Goal: Information Seeking & Learning: Learn about a topic

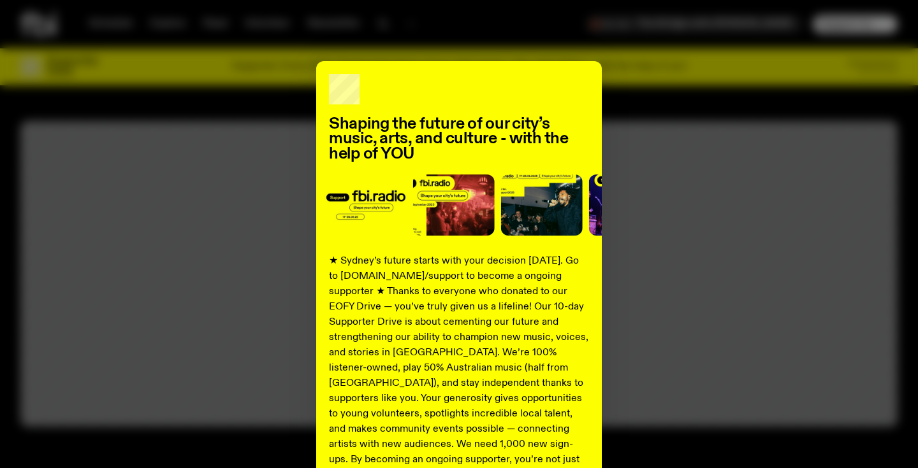
scroll to position [162, 0]
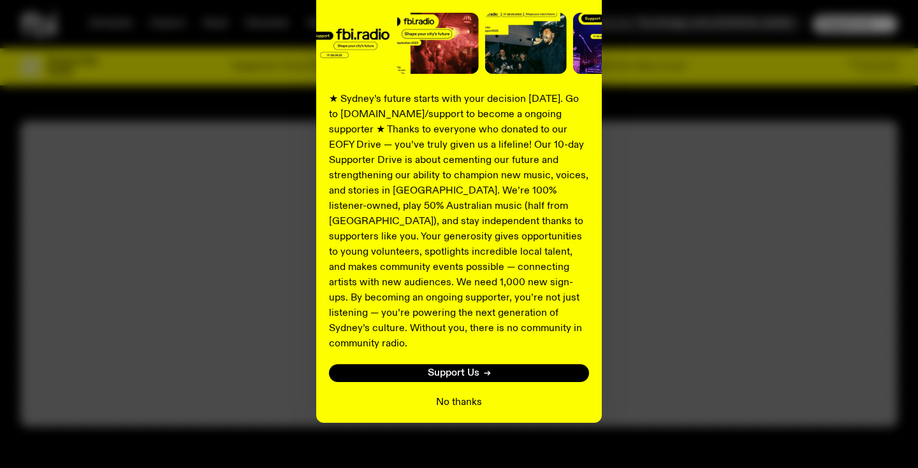
click at [472, 395] on button "No thanks" at bounding box center [459, 402] width 46 height 15
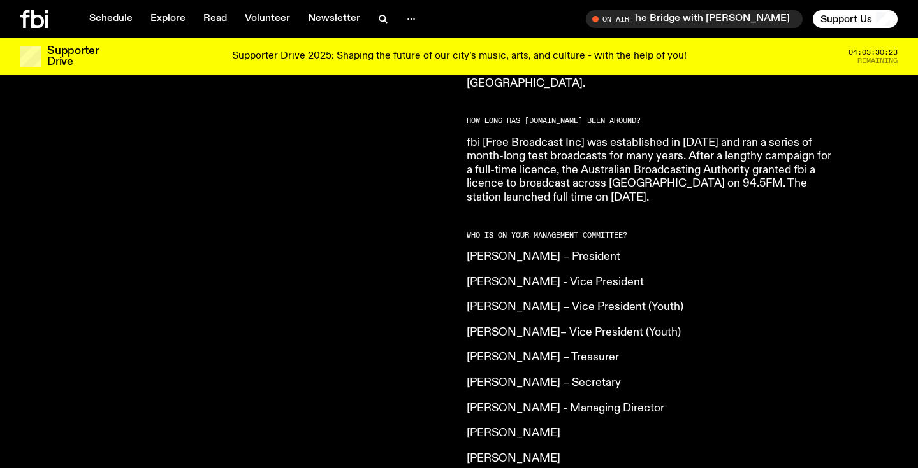
scroll to position [915, 0]
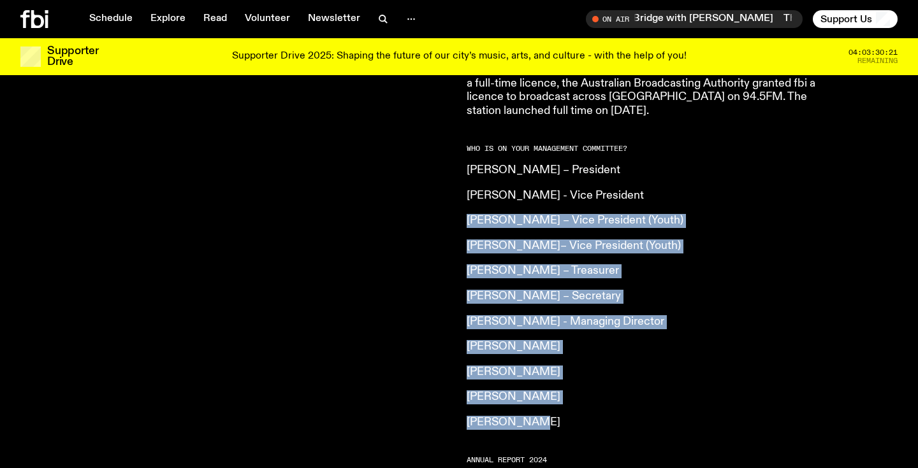
drag, startPoint x: 547, startPoint y: 398, endPoint x: 458, endPoint y: 186, distance: 229.3
click at [458, 186] on div "[DOMAIN_NAME] is an independent, not for profit community radio station. We are…" at bounding box center [459, 117] width 918 height 1046
click at [473, 253] on article "What is [DOMAIN_NAME]? Our vision is to champion Sydney’s emerging and independ…" at bounding box center [649, 99] width 367 height 980
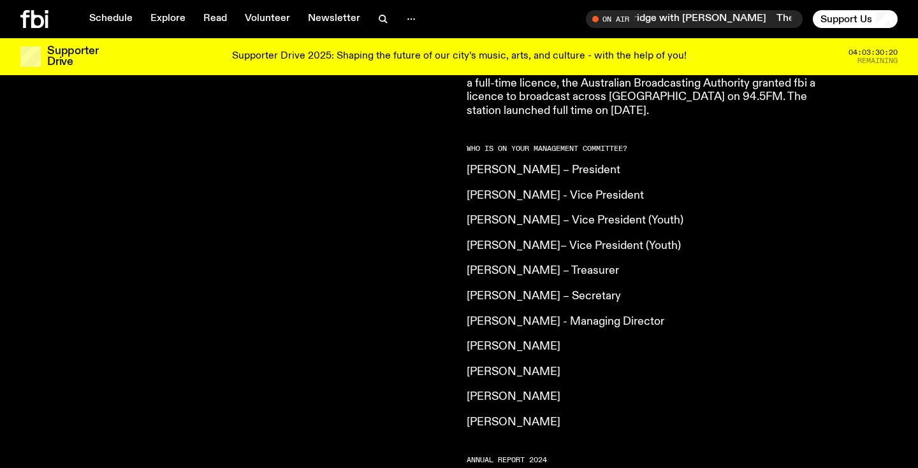
click at [473, 253] on article "What is [DOMAIN_NAME]? Our vision is to champion Sydney’s emerging and independ…" at bounding box center [649, 99] width 367 height 980
click at [491, 227] on article "What is [DOMAIN_NAME]? Our vision is to champion Sydney’s emerging and independ…" at bounding box center [649, 99] width 367 height 980
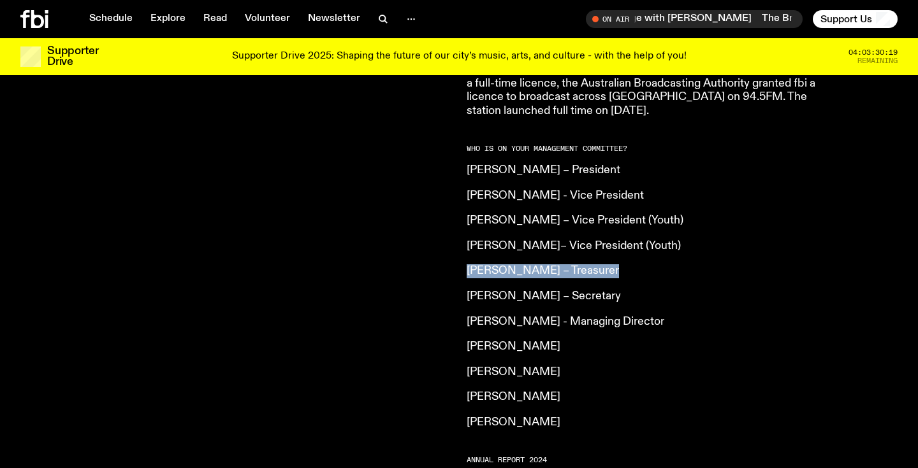
click at [523, 330] on article "What is [DOMAIN_NAME]? Our vision is to champion Sydney’s emerging and independ…" at bounding box center [649, 99] width 367 height 980
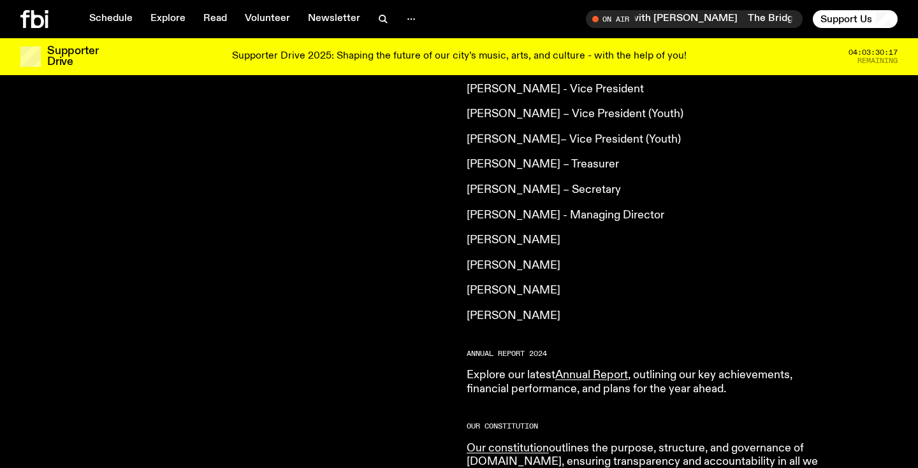
scroll to position [992, 0]
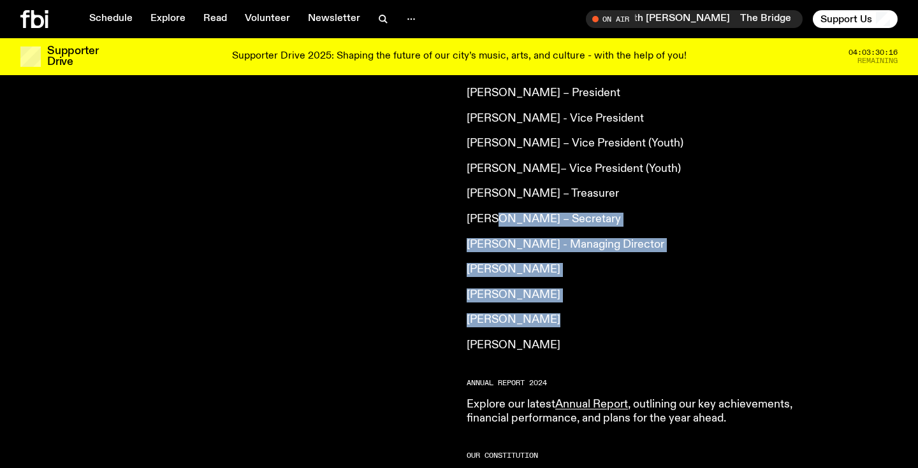
drag, startPoint x: 552, startPoint y: 302, endPoint x: 491, endPoint y: 187, distance: 129.7
click at [491, 187] on article "What is [DOMAIN_NAME]? Our vision is to champion Sydney’s emerging and independ…" at bounding box center [649, 22] width 367 height 980
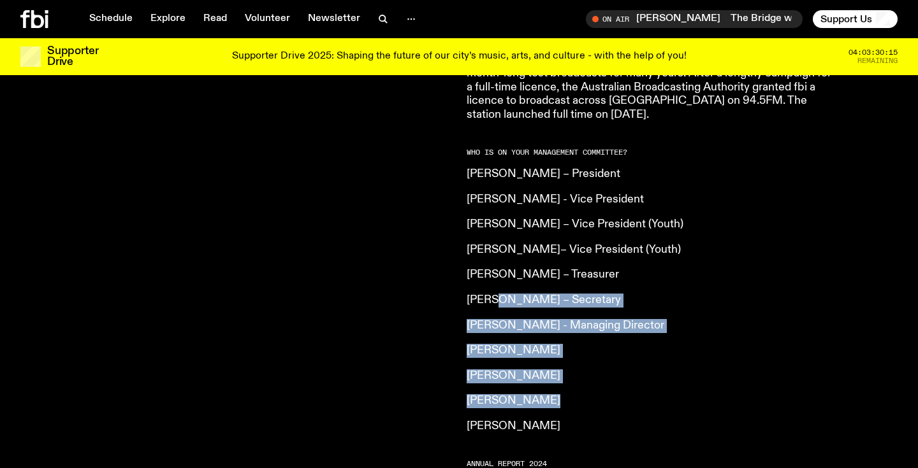
click at [533, 268] on p "[PERSON_NAME] – Treasurer" at bounding box center [649, 275] width 367 height 14
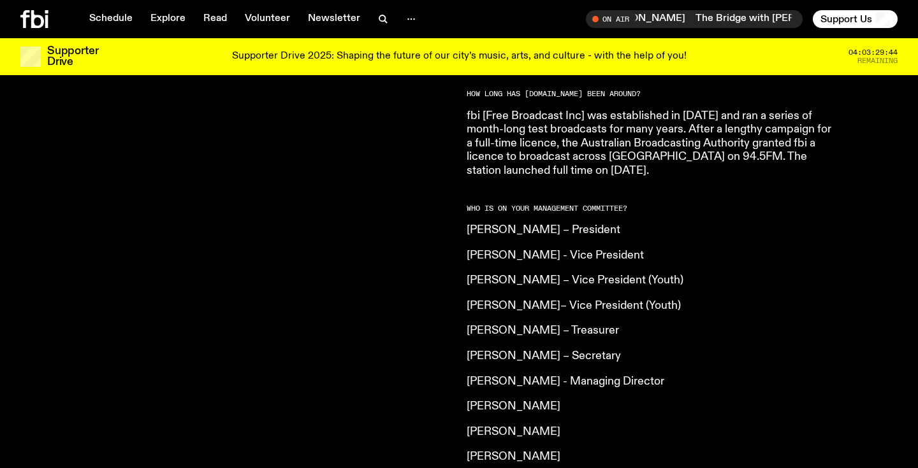
scroll to position [929, 0]
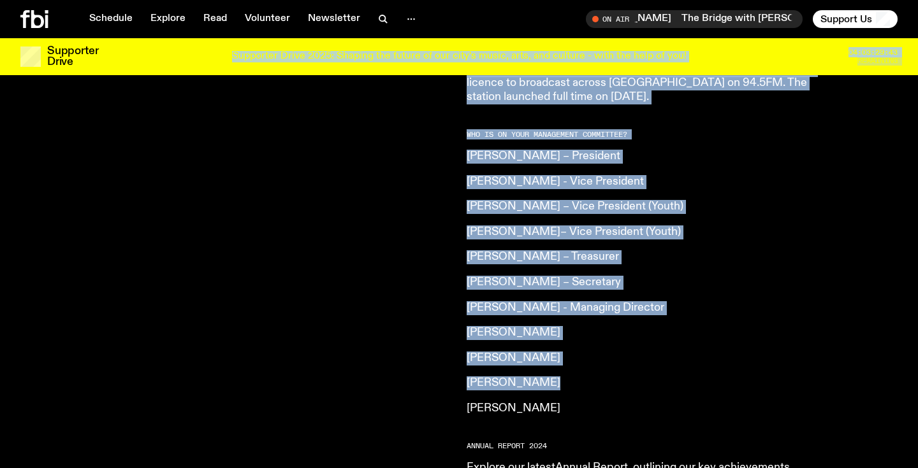
drag, startPoint x: 590, startPoint y: 356, endPoint x: 569, endPoint y: 47, distance: 310.4
click at [569, 47] on div "Schedule Explore Read Volunteer Newsletter About Us Contact Champions of emergi…" at bounding box center [459, 78] width 918 height 2015
click at [565, 264] on article "What is [DOMAIN_NAME]? Our vision is to champion Sydney’s emerging and independ…" at bounding box center [649, 85] width 367 height 980
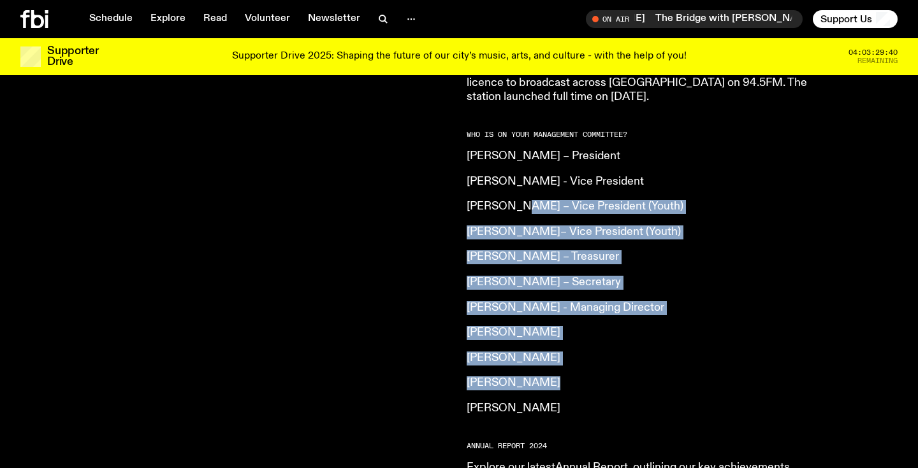
drag, startPoint x: 520, startPoint y: 175, endPoint x: 564, endPoint y: 364, distance: 194.3
click at [564, 364] on article "What is [DOMAIN_NAME]? Our vision is to champion Sydney’s emerging and independ…" at bounding box center [649, 85] width 367 height 980
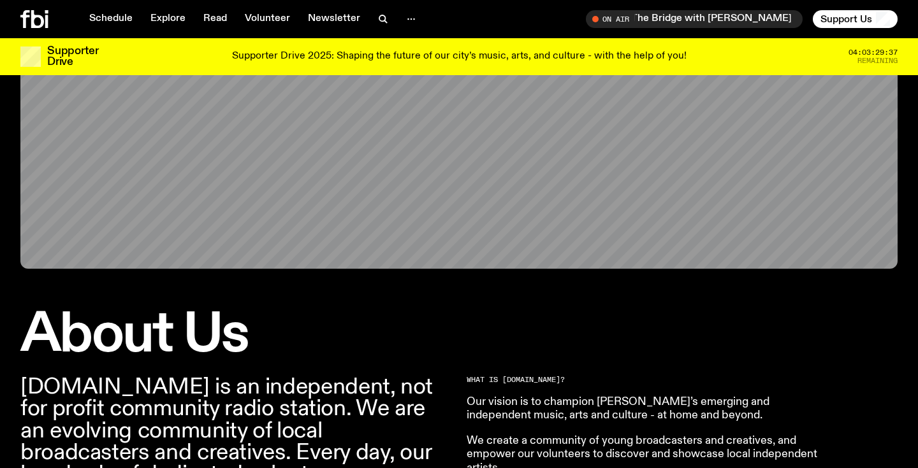
scroll to position [14, 0]
